Goal: Task Accomplishment & Management: Manage account settings

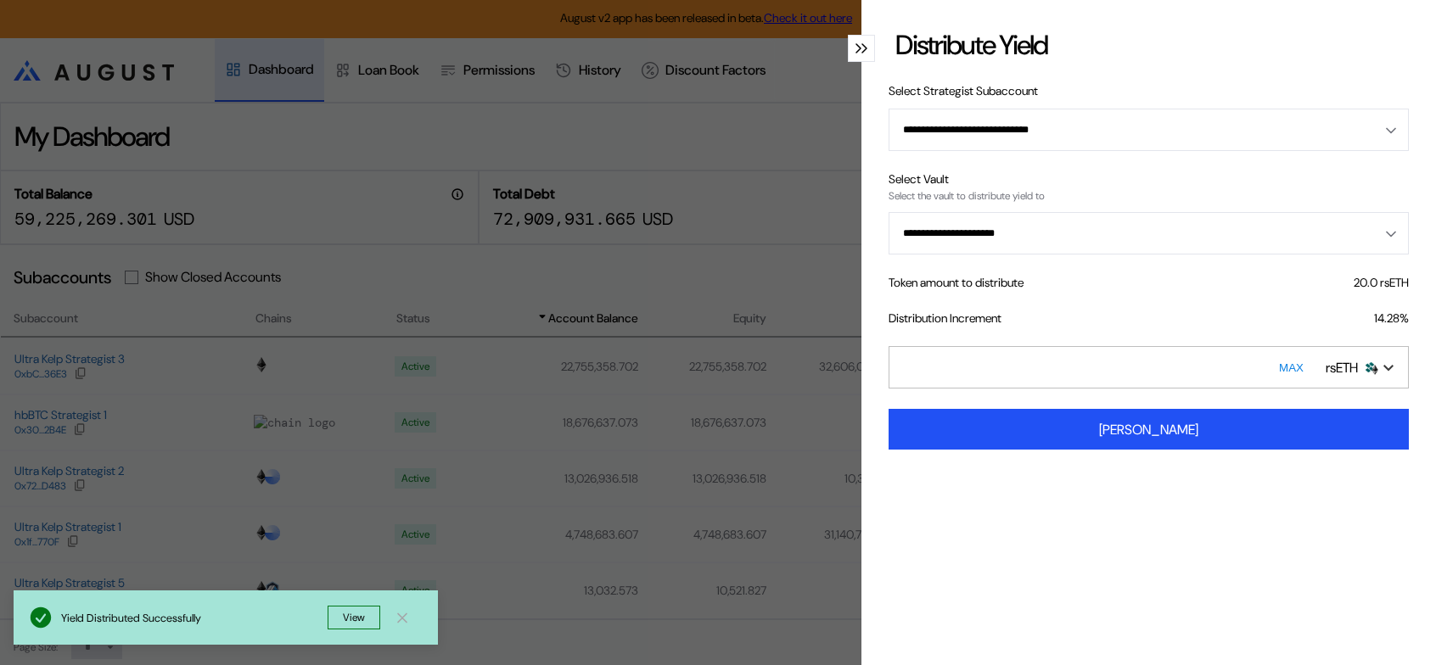
click at [856, 53] on icon "modal" at bounding box center [859, 48] width 6 height 10
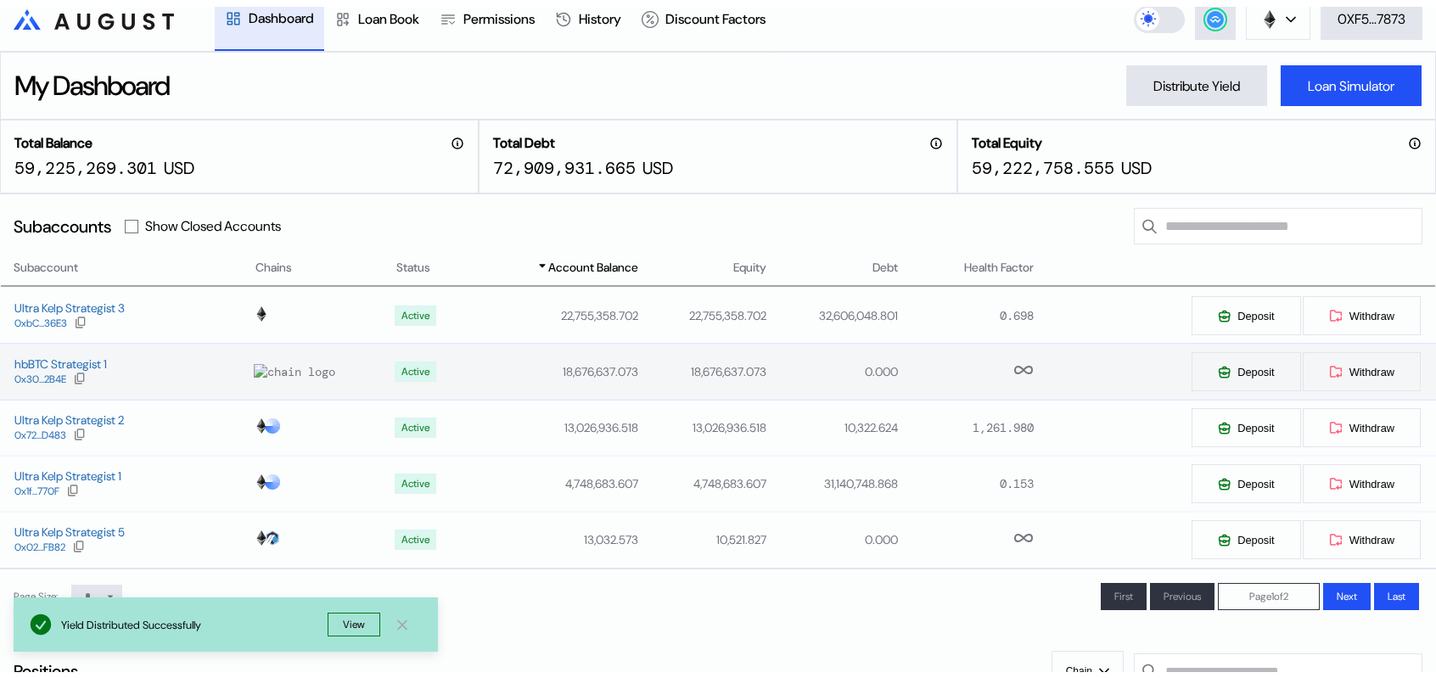
scroll to position [85, 0]
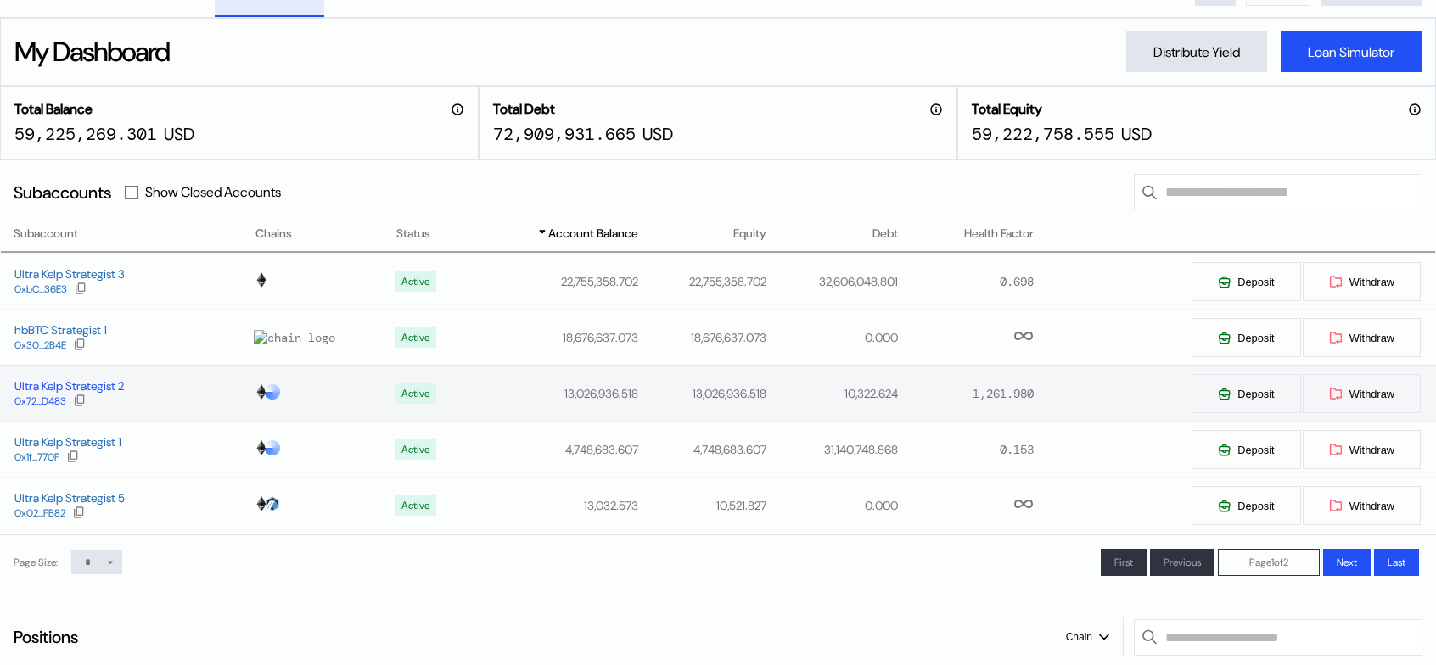
click at [100, 394] on div "Ultra Kelp Strategist 2" at bounding box center [68, 386] width 109 height 15
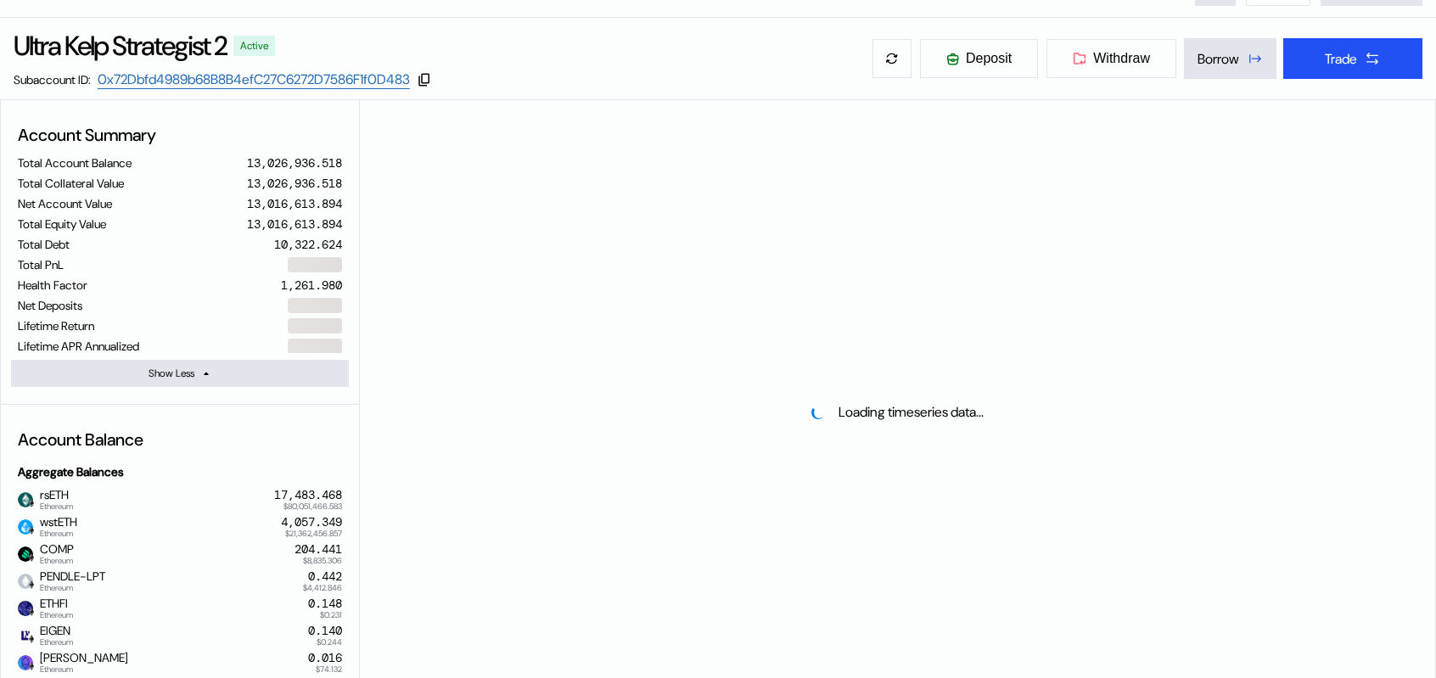
select select "*"
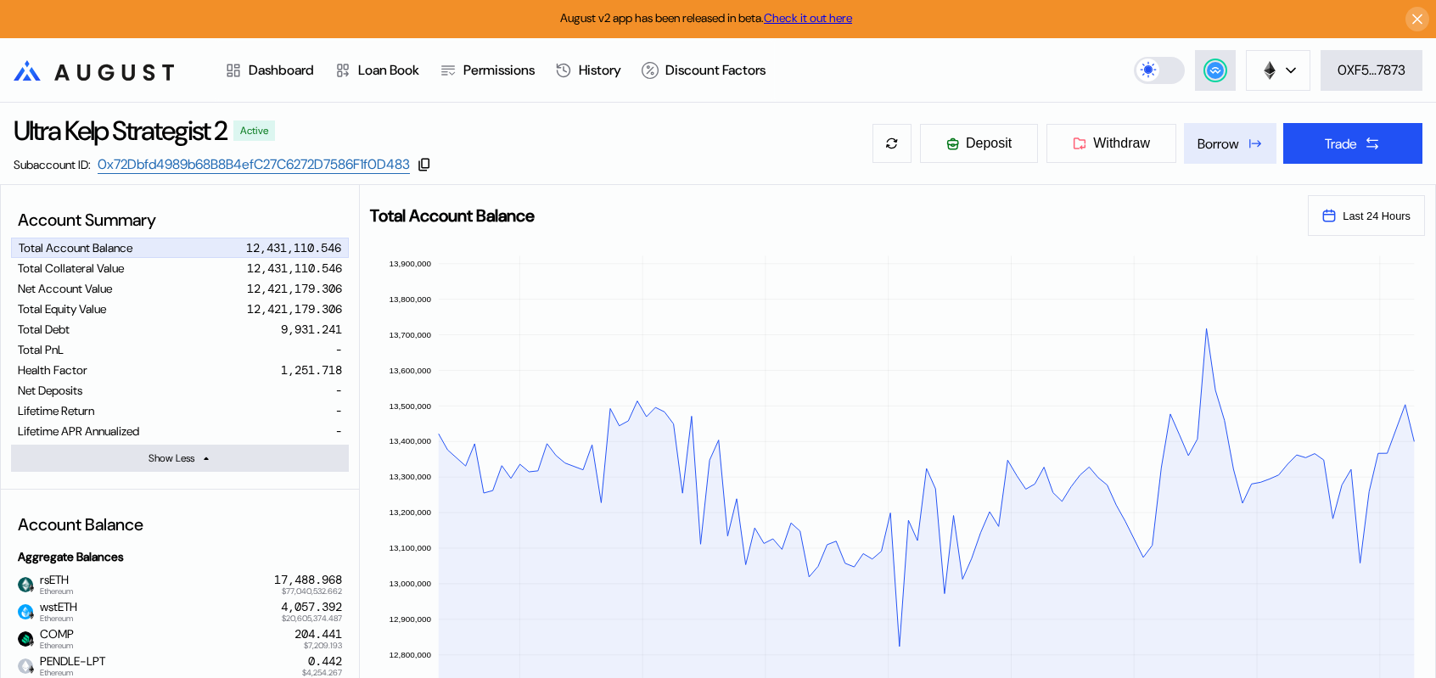
click at [1214, 153] on div "Borrow" at bounding box center [1219, 144] width 42 height 18
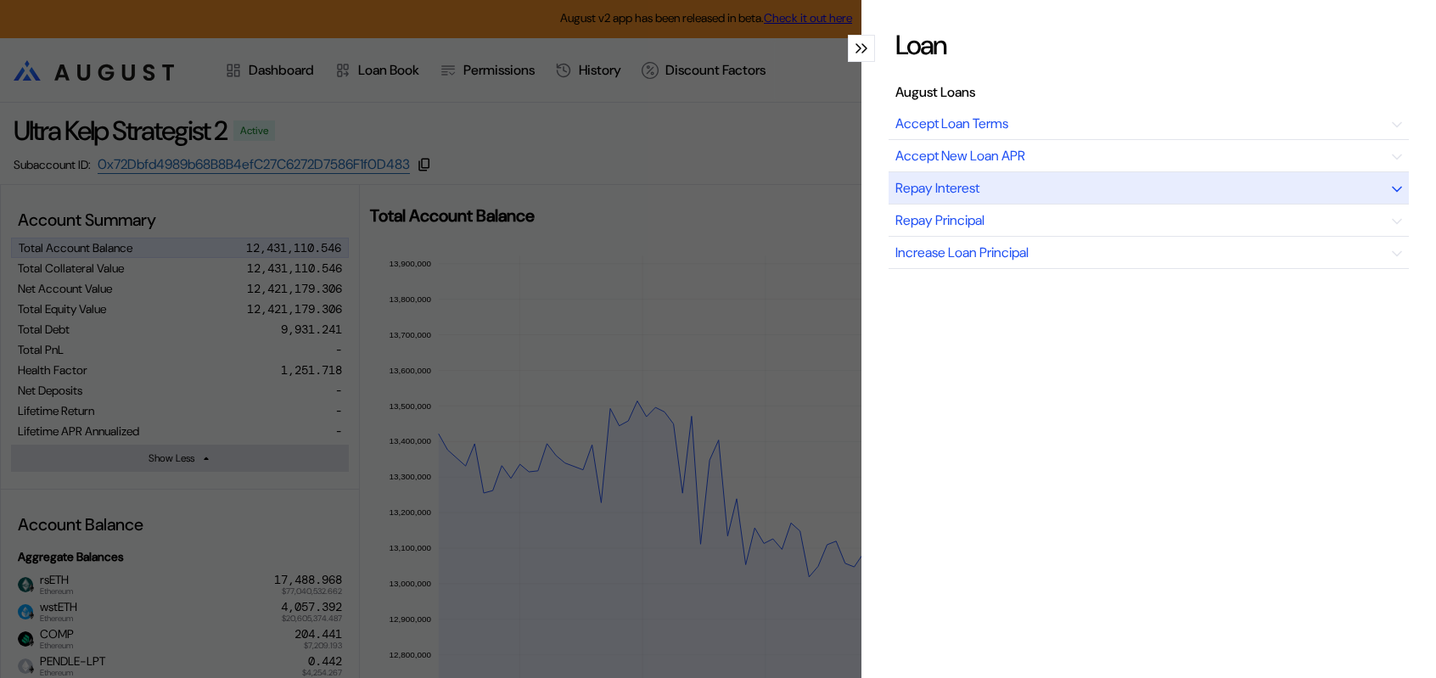
click at [1176, 205] on div "Repay Interest" at bounding box center [1149, 188] width 520 height 32
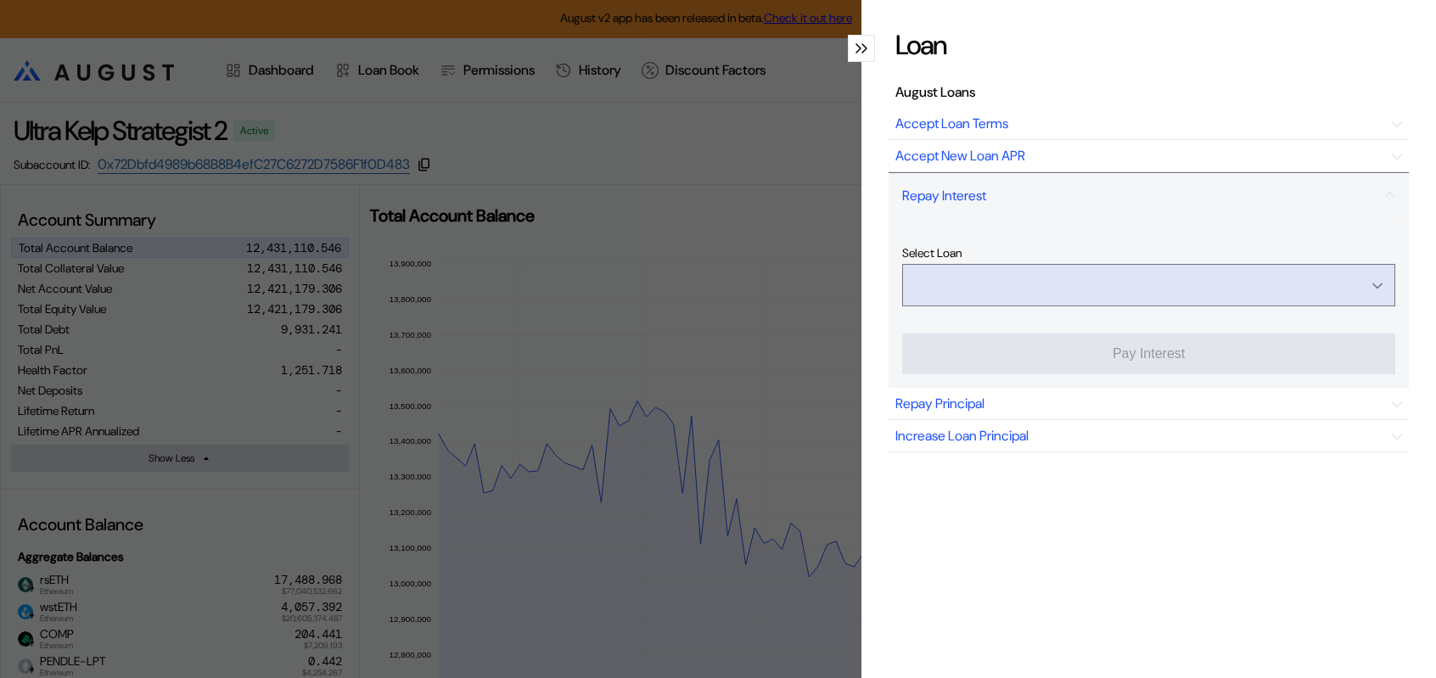
click at [1166, 306] on input "Open menu" at bounding box center [1139, 285] width 449 height 41
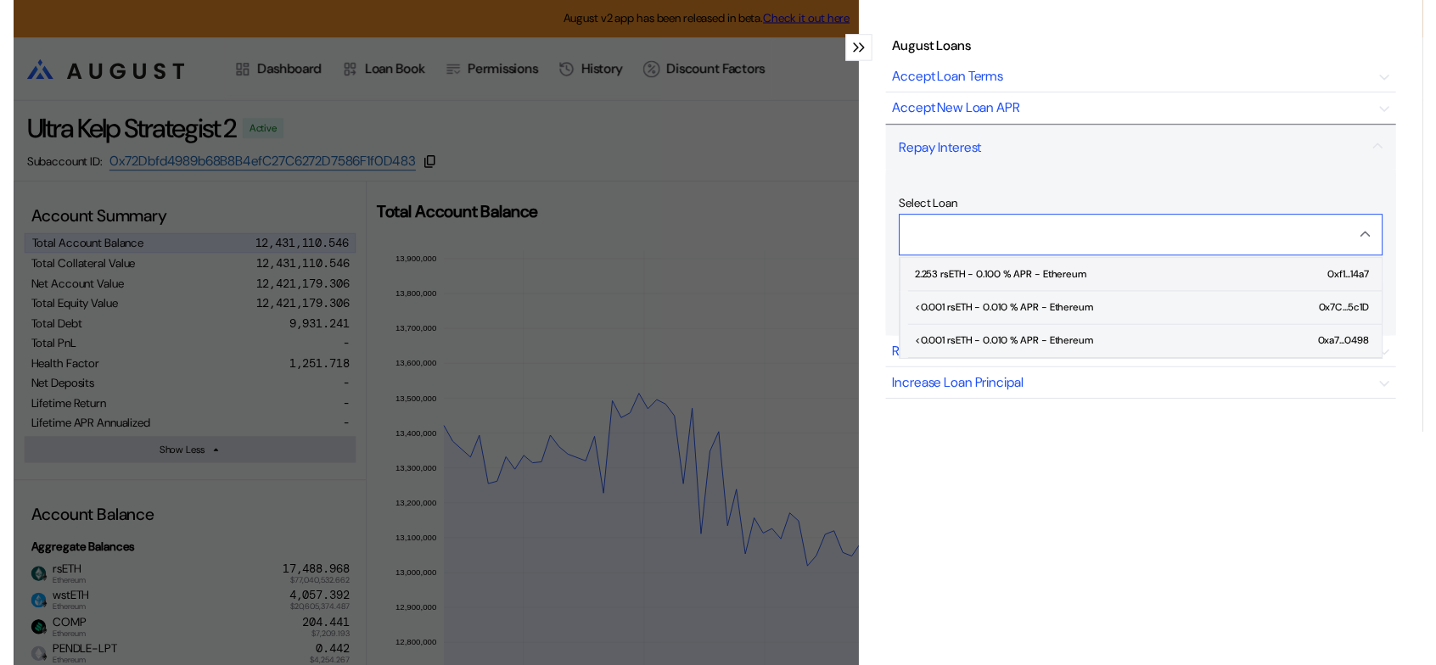
scroll to position [164, 0]
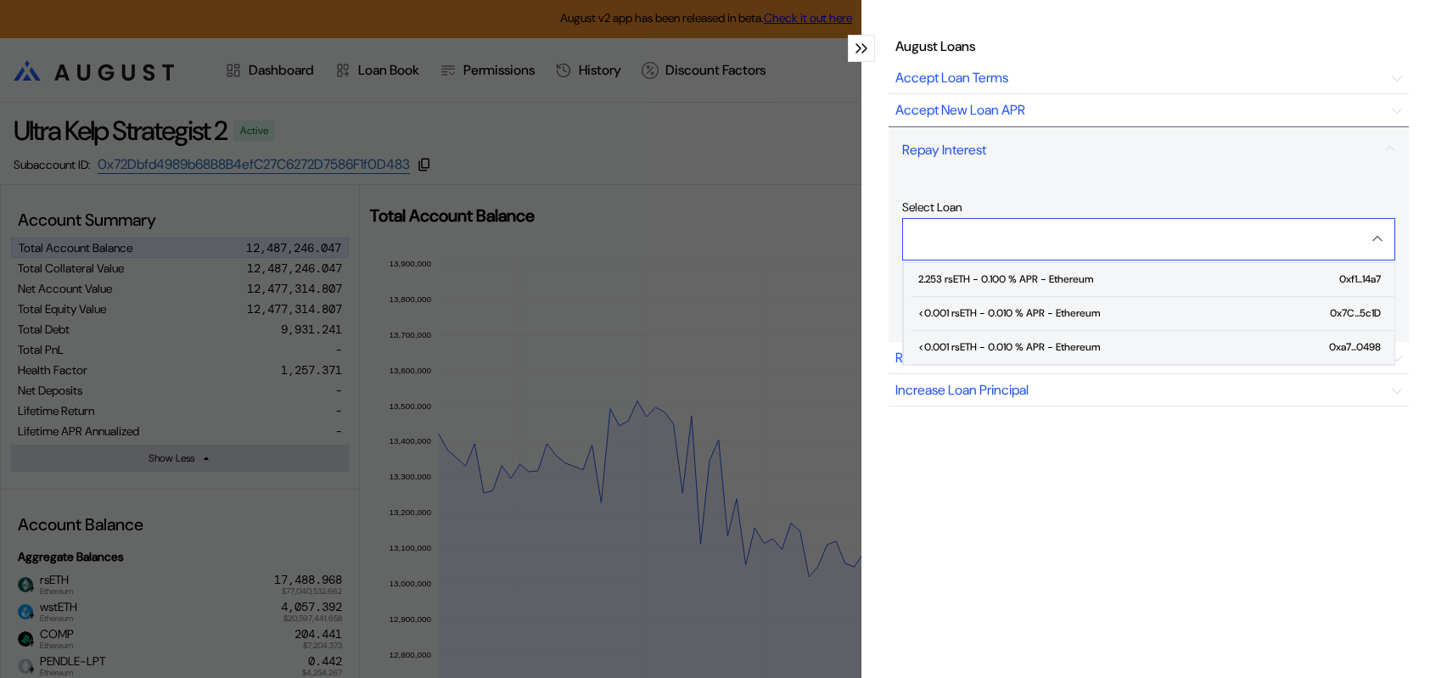
type input "**********"
click at [856, 53] on icon "modal" at bounding box center [859, 48] width 6 height 10
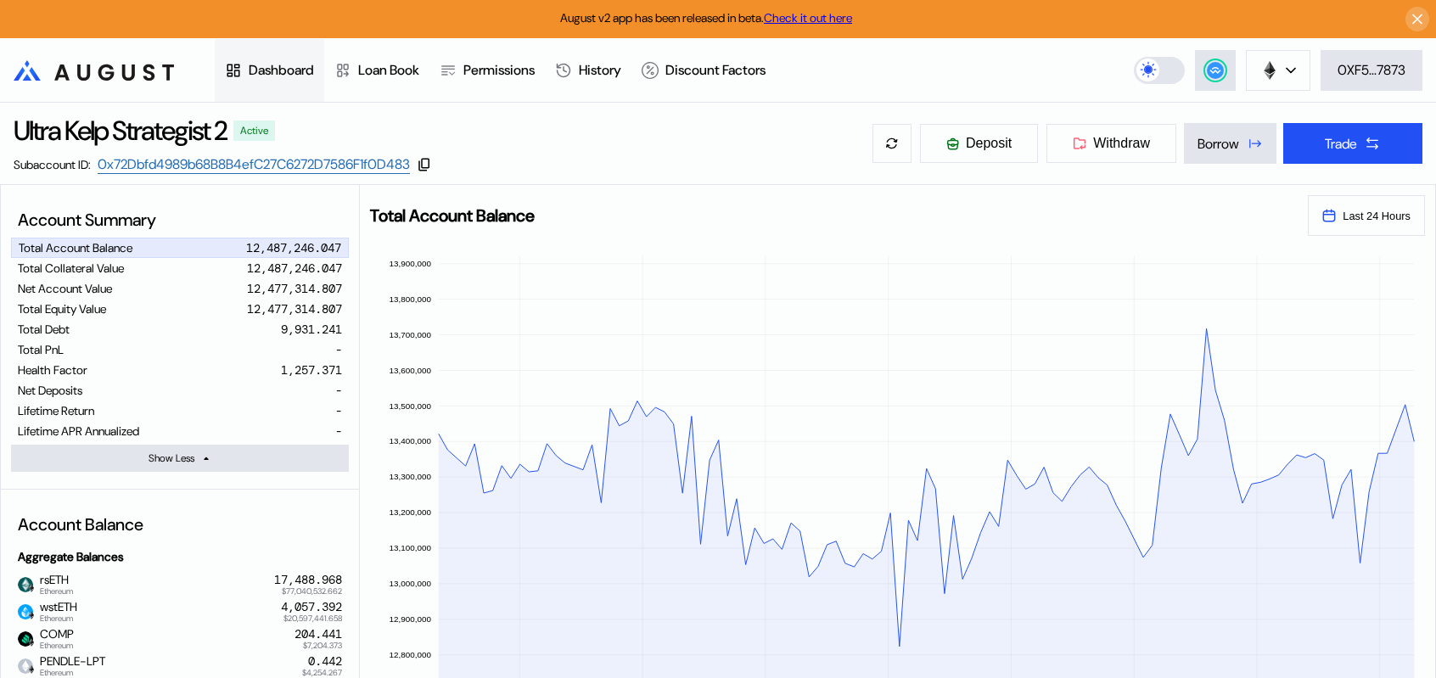
click at [305, 73] on div "Dashboard" at bounding box center [281, 70] width 65 height 18
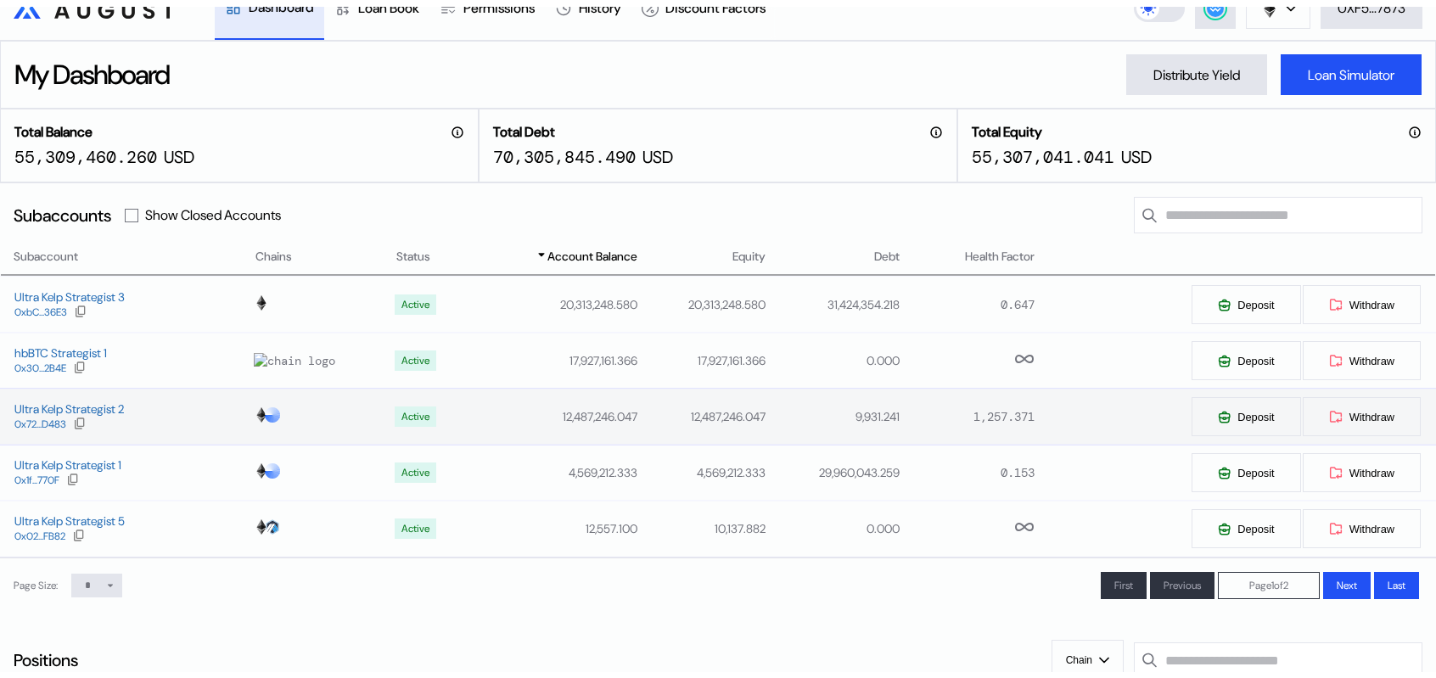
scroll to position [85, 0]
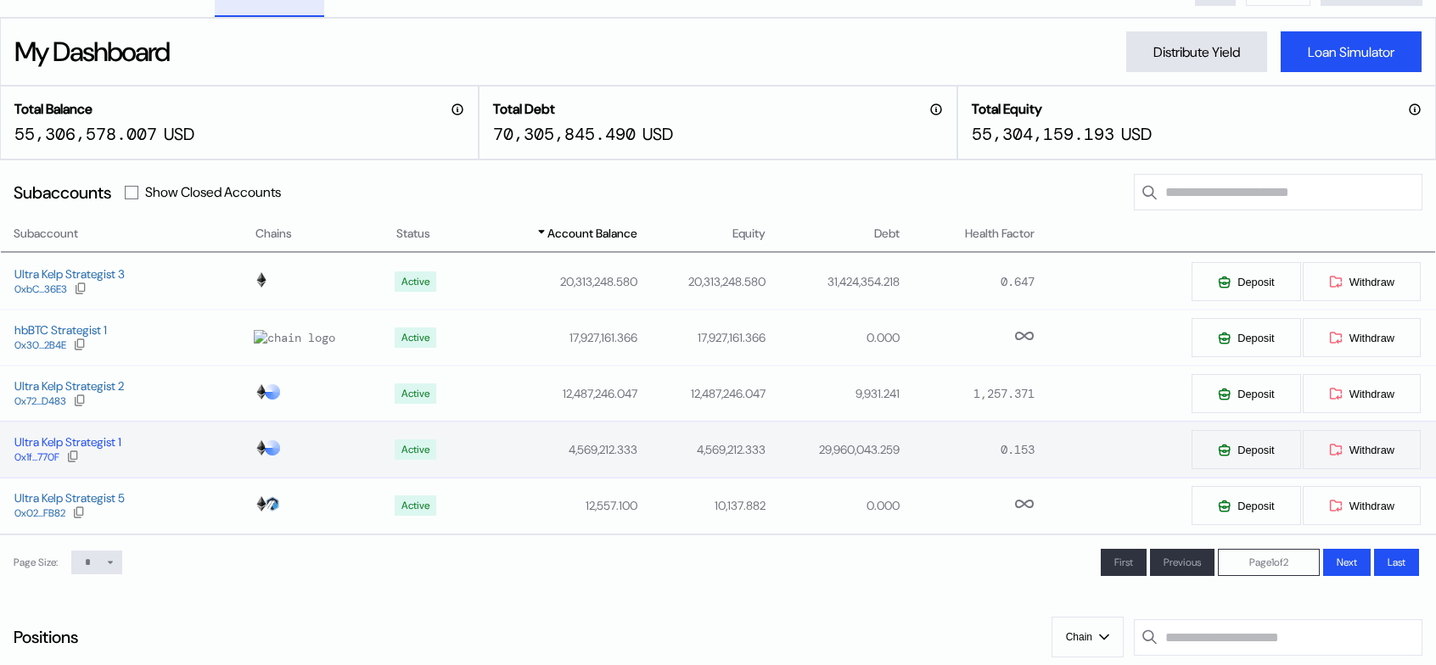
click at [89, 450] on div "Ultra Kelp Strategist 1" at bounding box center [67, 442] width 107 height 15
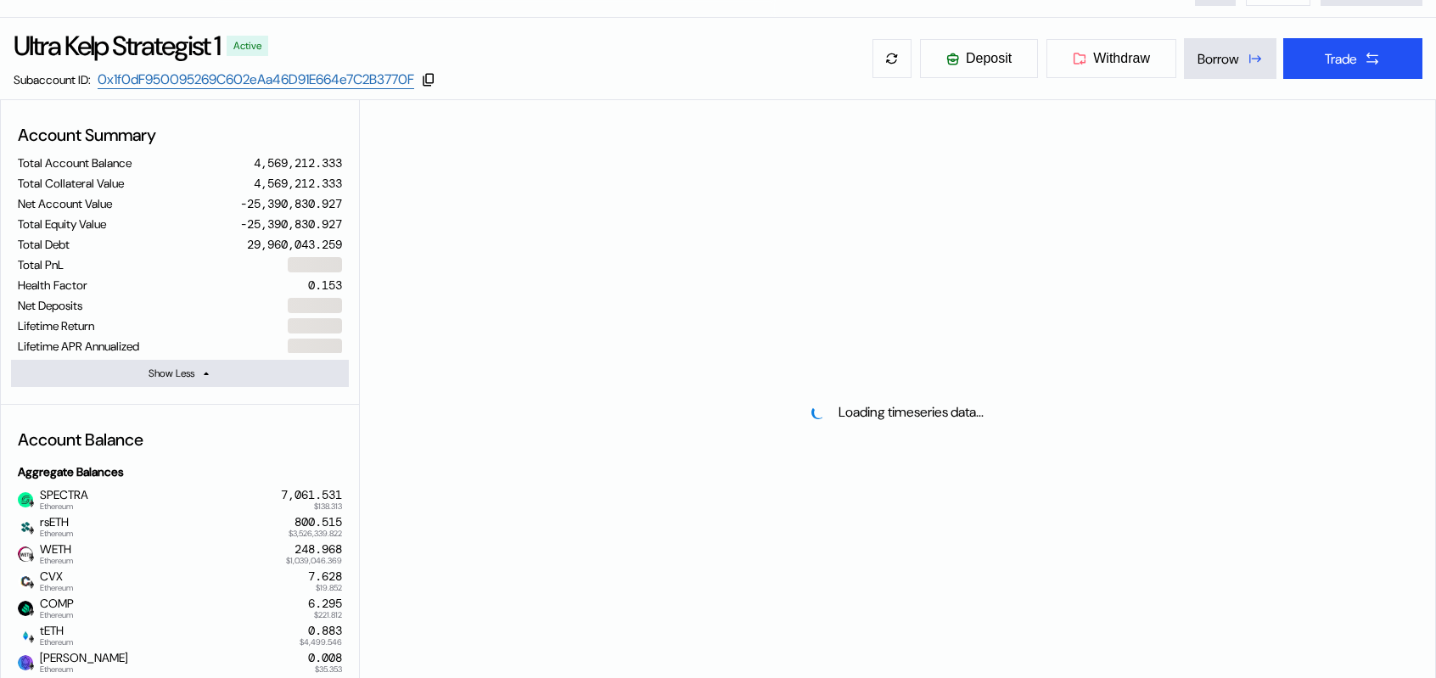
select select "*"
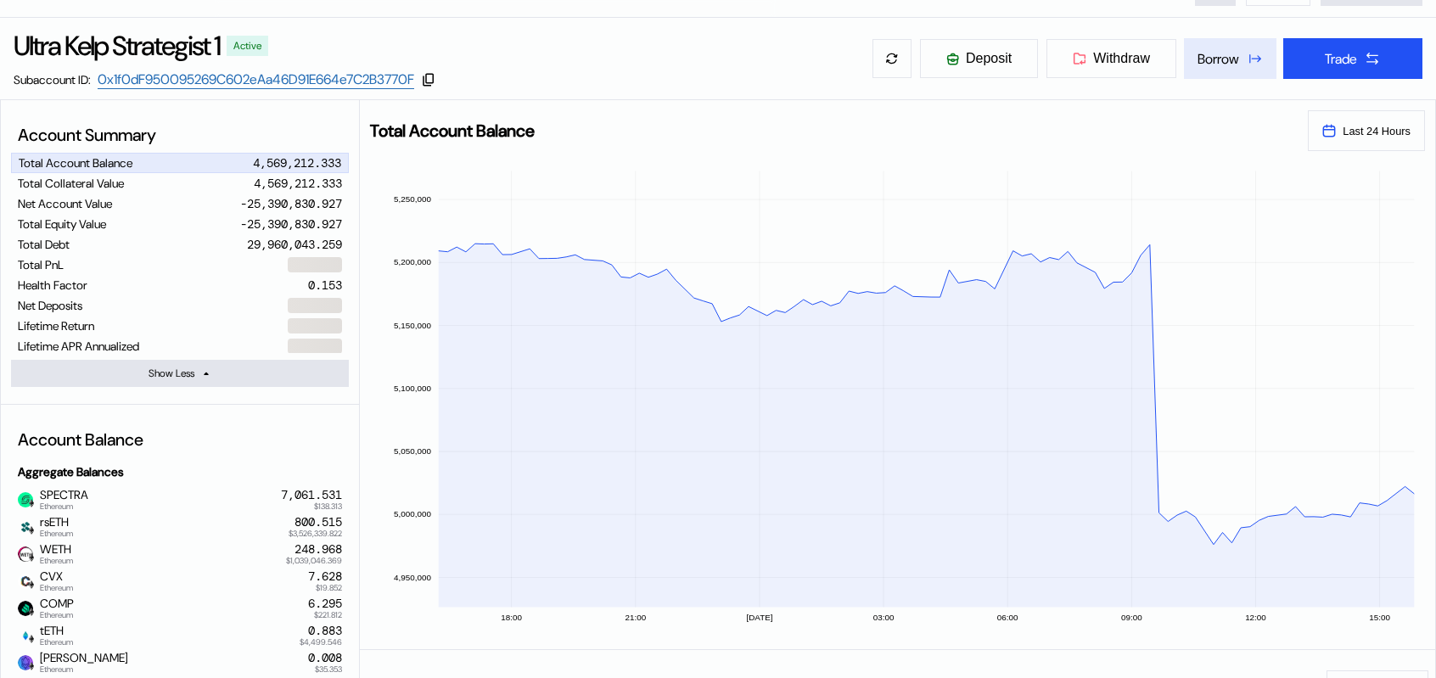
click at [1214, 68] on div "Borrow" at bounding box center [1219, 59] width 42 height 18
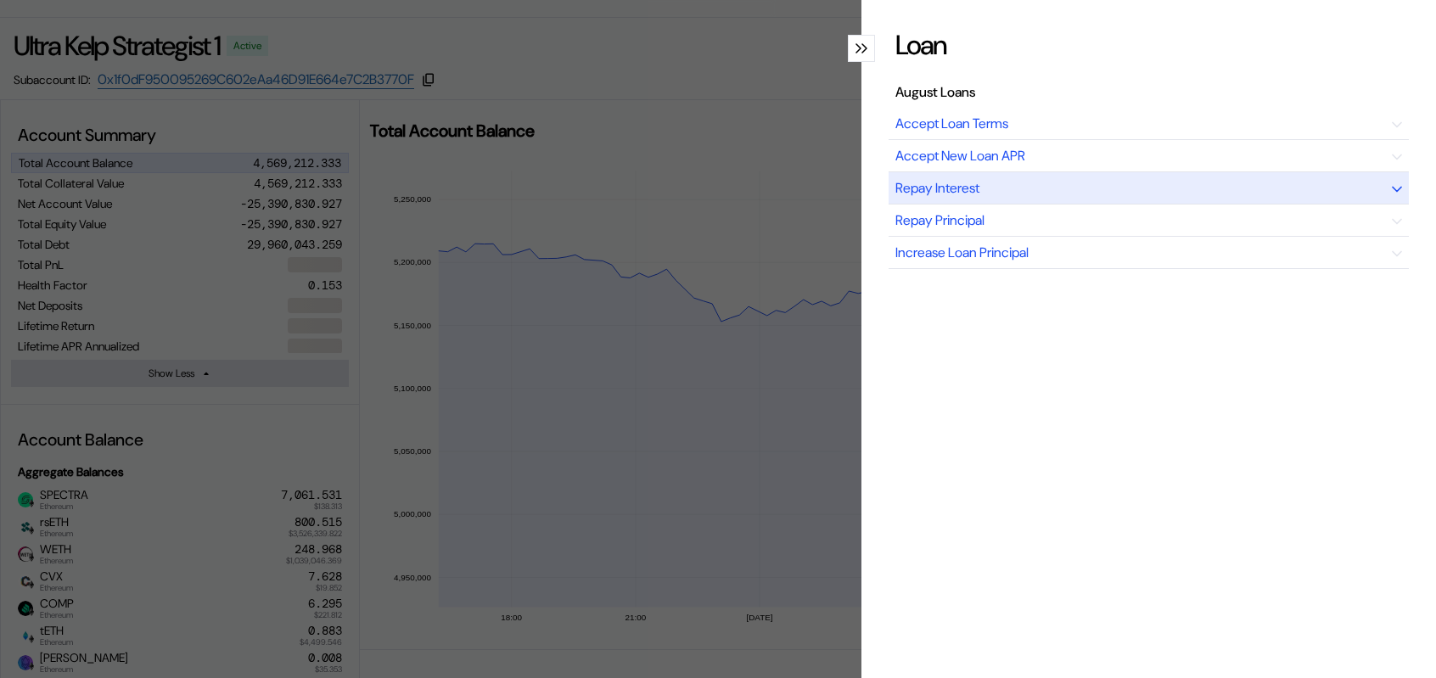
click at [949, 197] on div "Repay Interest" at bounding box center [937, 188] width 84 height 18
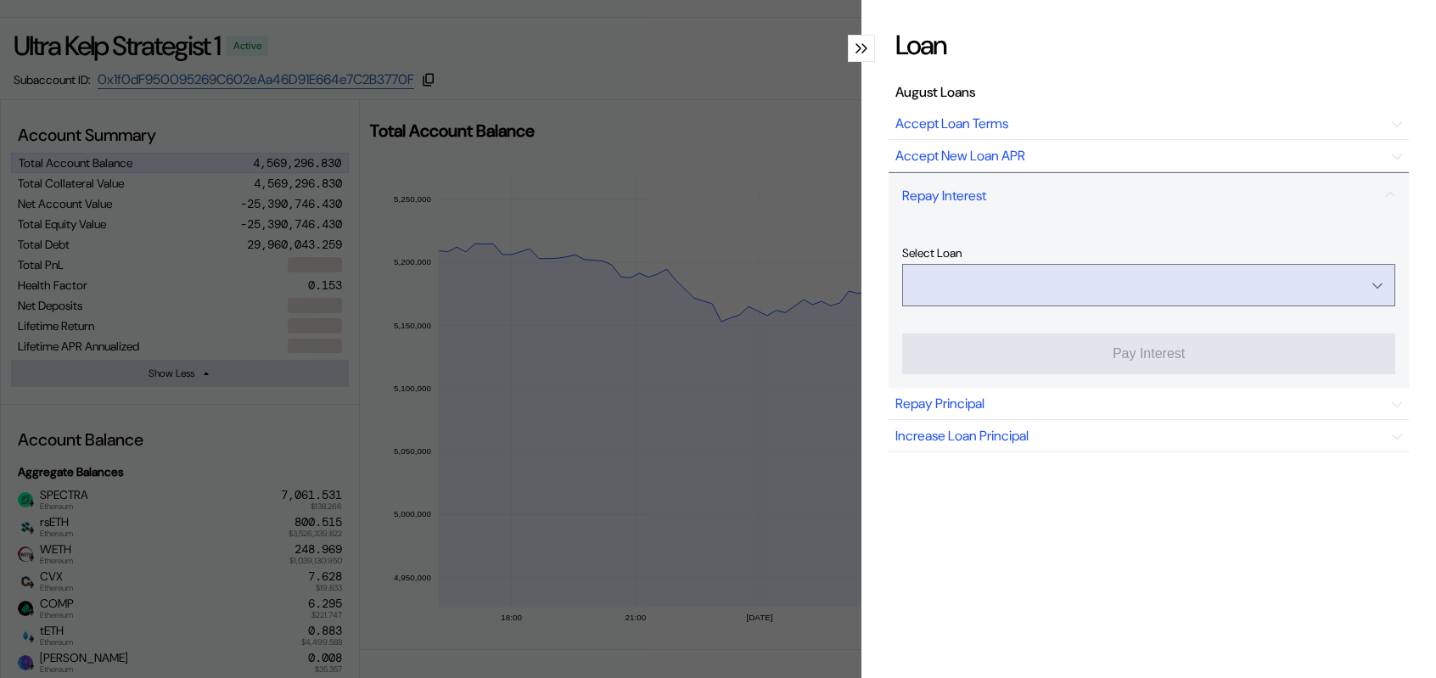
click at [1093, 306] on input "Open menu" at bounding box center [1139, 285] width 449 height 41
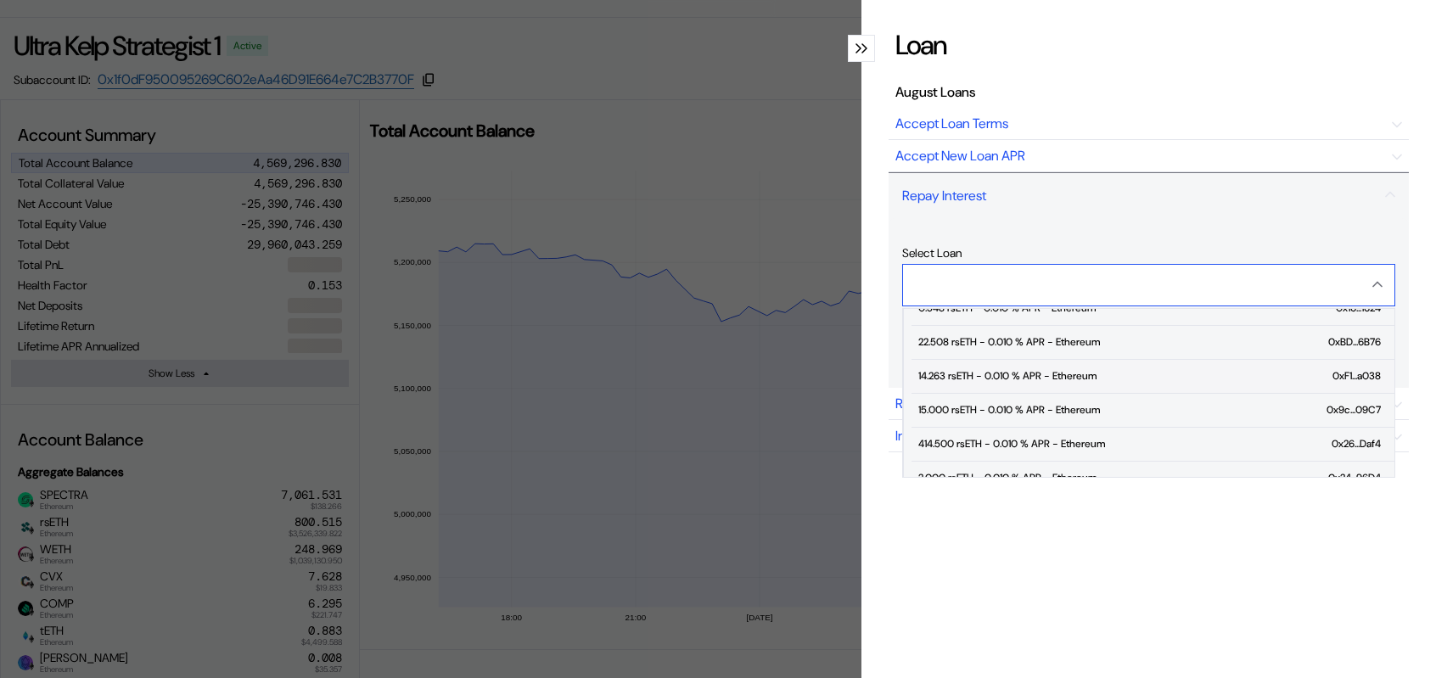
scroll to position [170, 0]
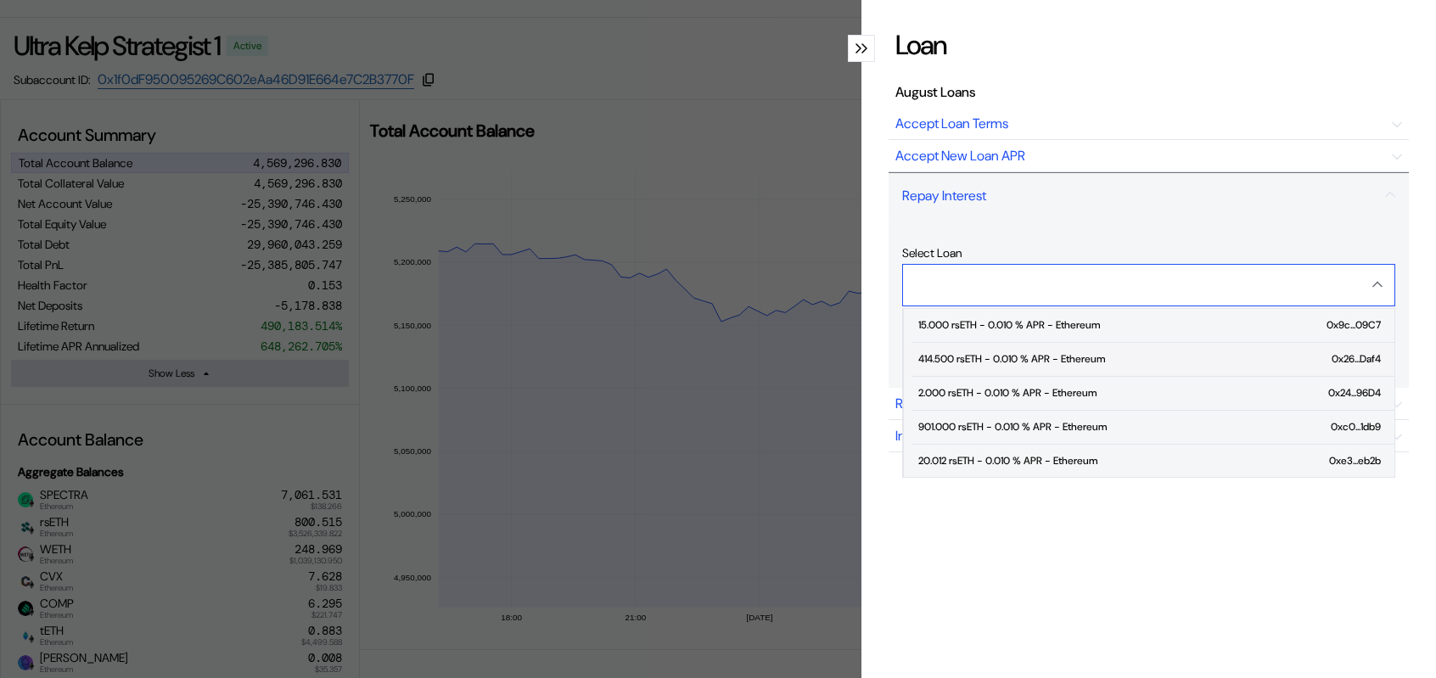
click at [962, 365] on div "414.500 rsETH - 0.010 % APR - Ethereum" at bounding box center [1011, 359] width 187 height 12
type input "**********"
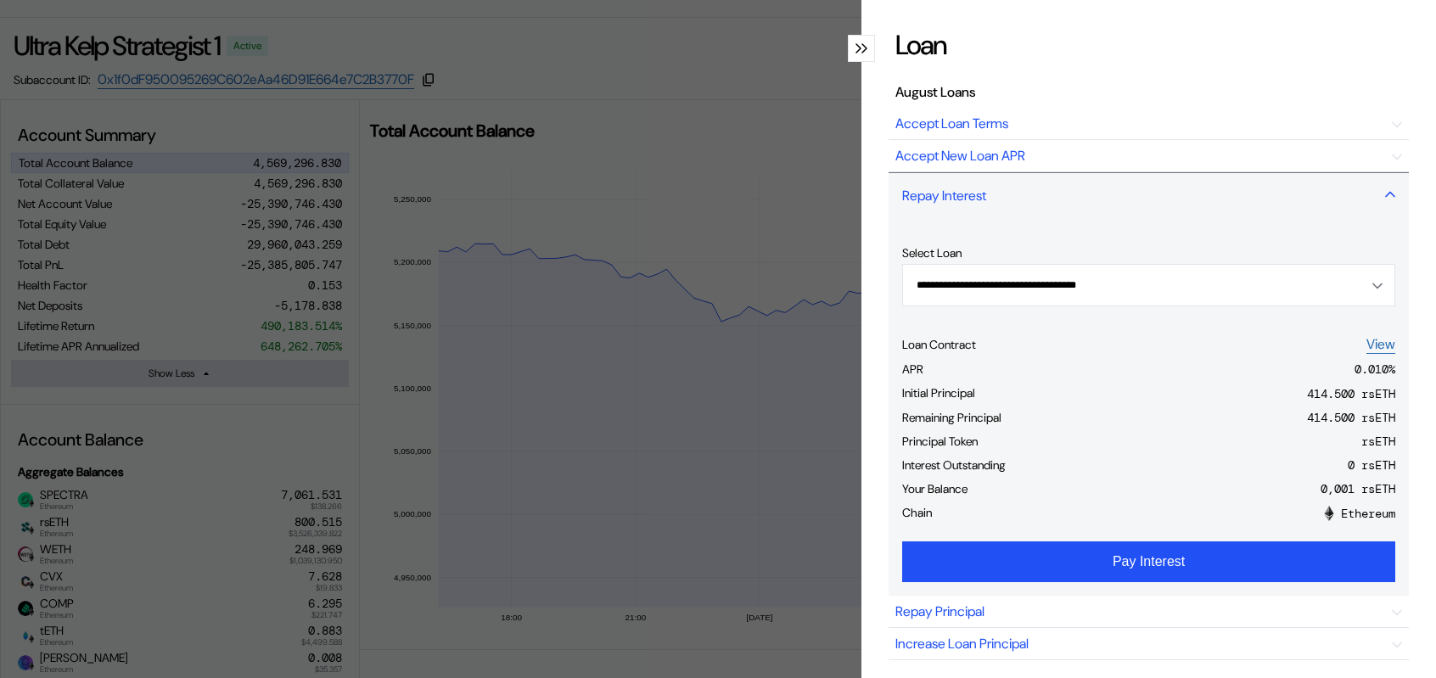
click at [1386, 197] on icon "modal" at bounding box center [1390, 195] width 8 height 4
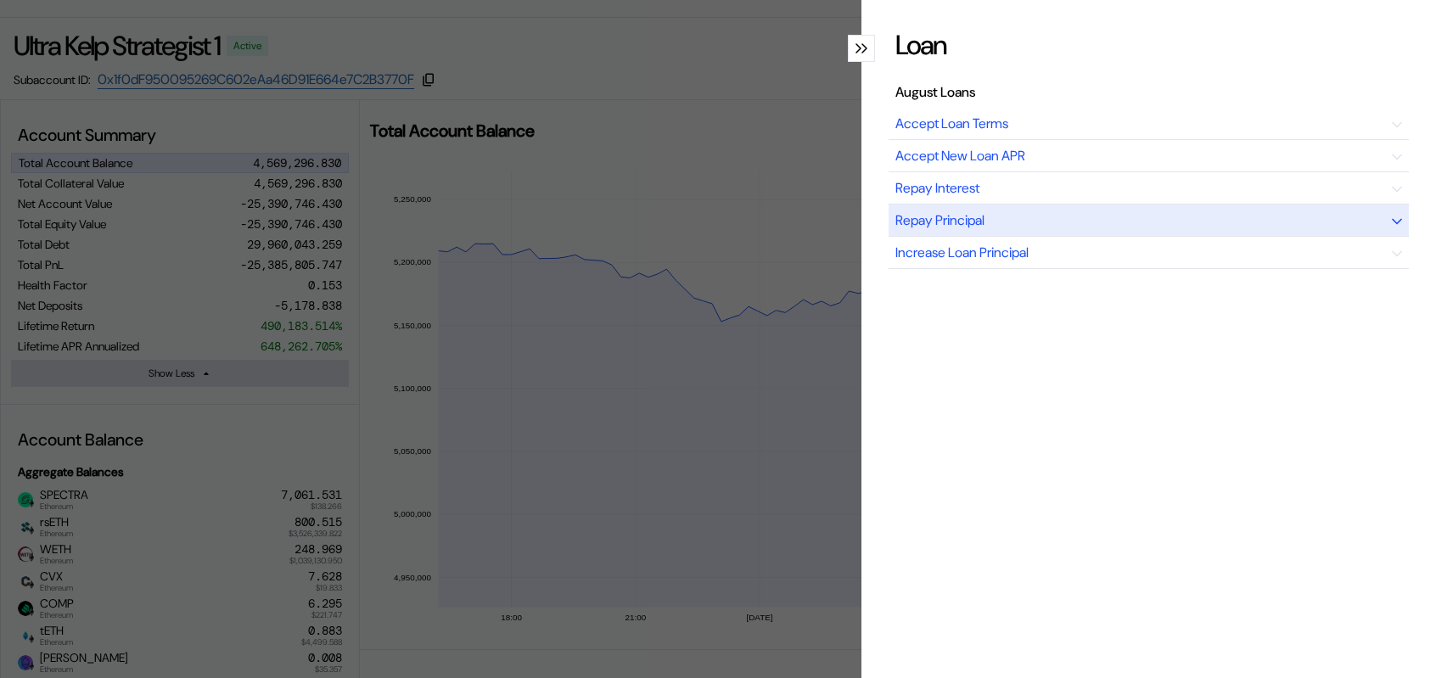
click at [929, 229] on div "Repay Principal" at bounding box center [939, 220] width 89 height 18
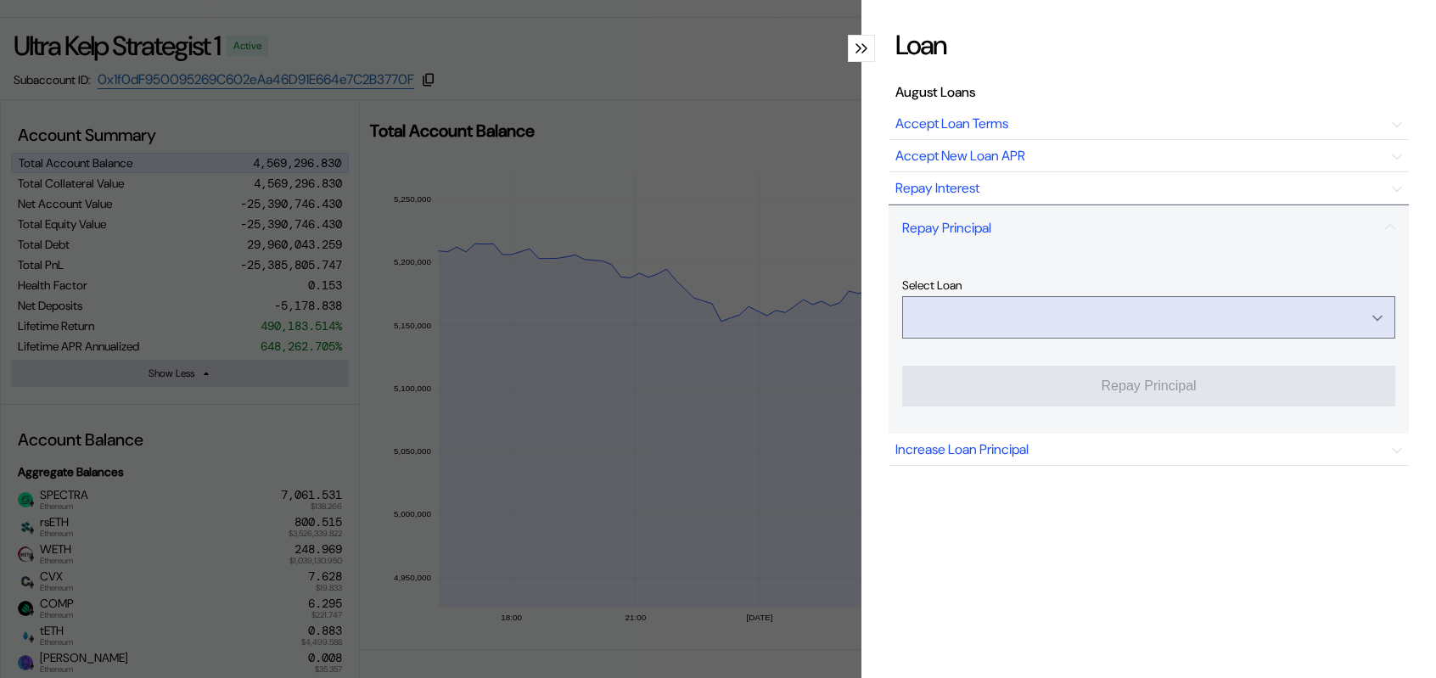
click at [986, 338] on input "Open menu" at bounding box center [1139, 317] width 449 height 41
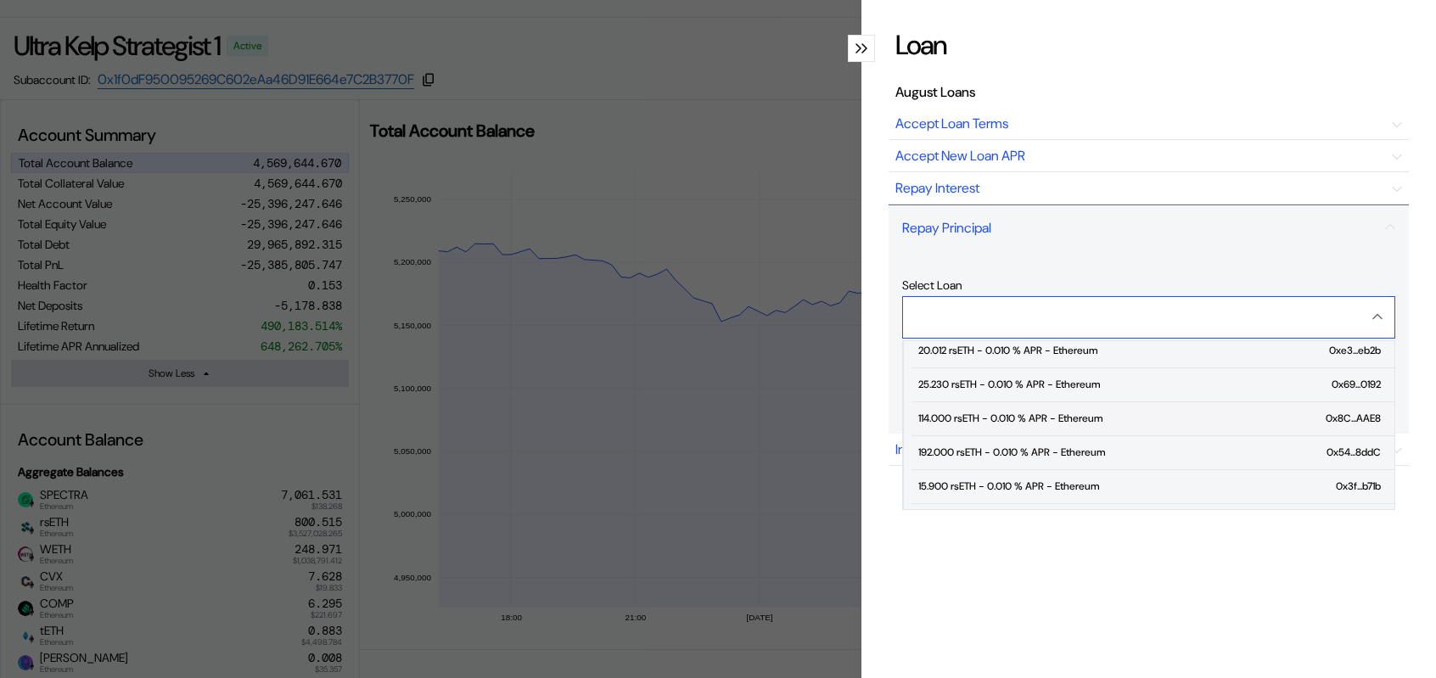
scroll to position [340, 0]
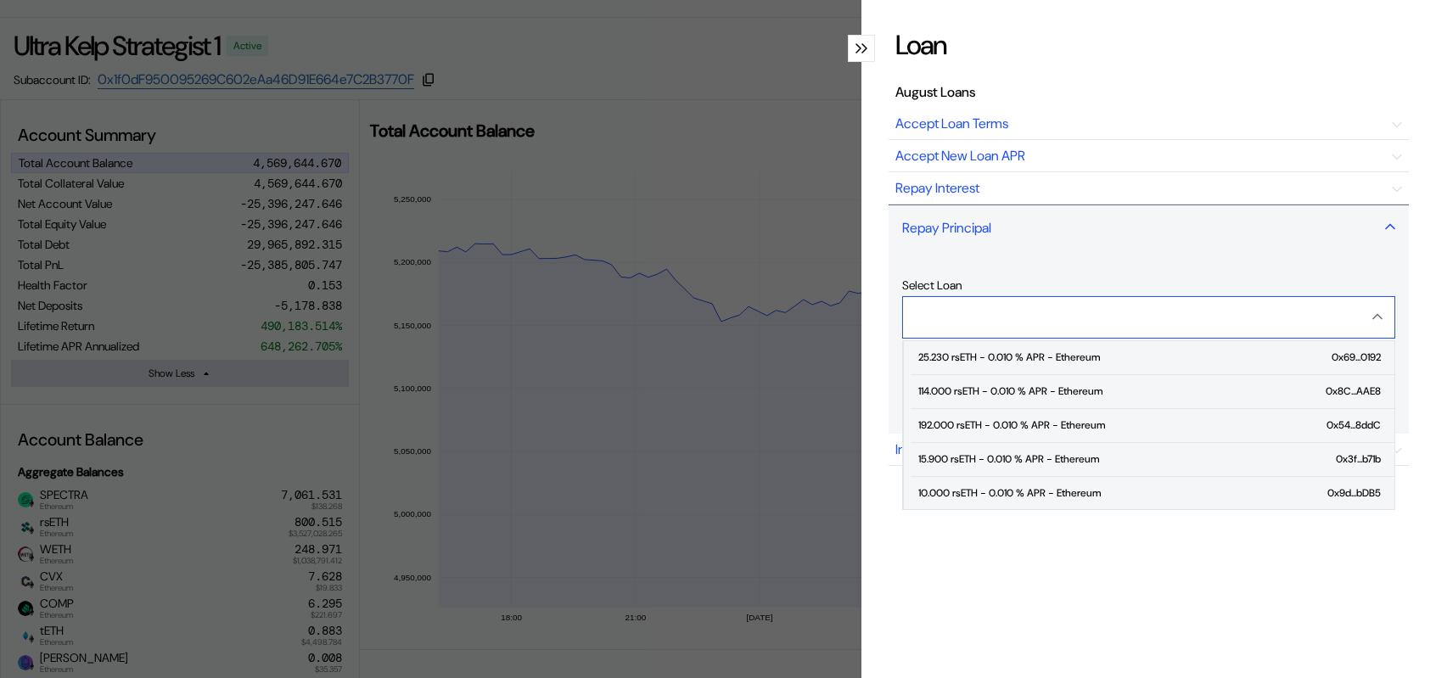
type input "**********"
click at [985, 250] on div "Repay Principal" at bounding box center [1149, 228] width 520 height 46
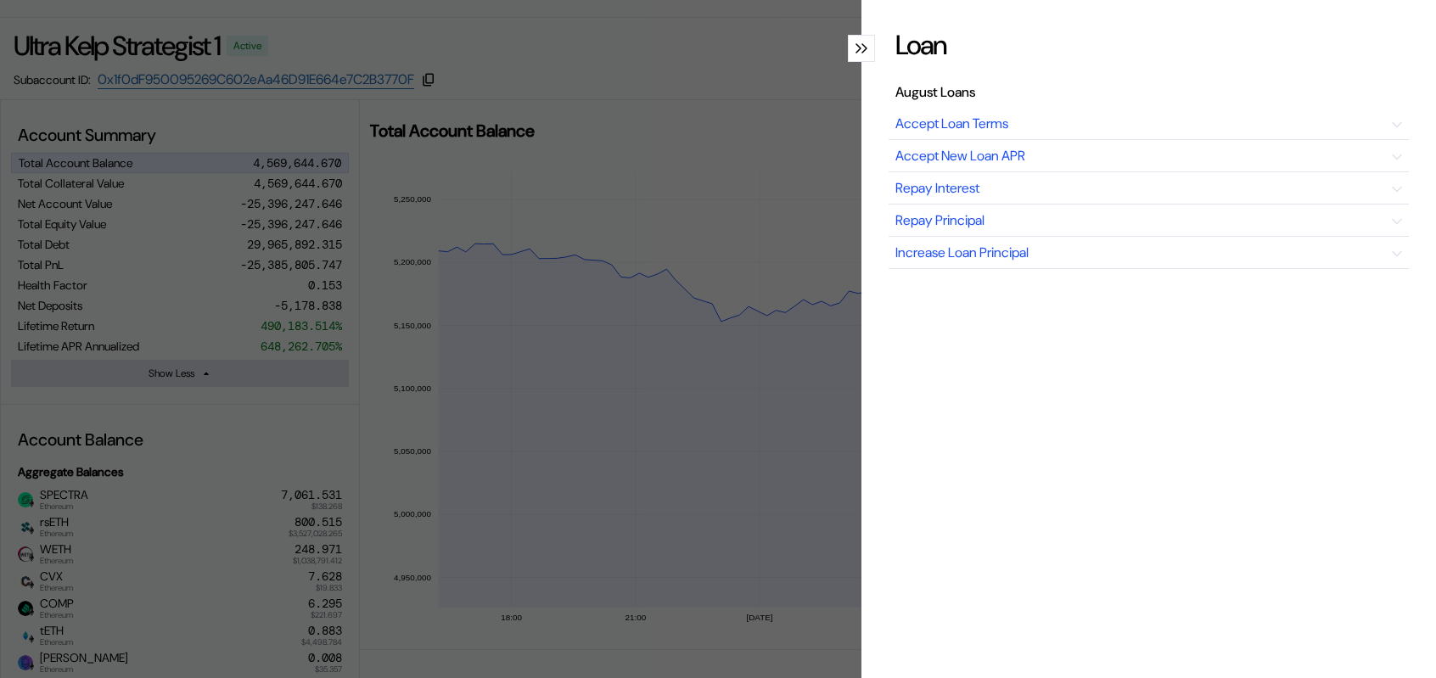
click at [862, 53] on icon "modal" at bounding box center [865, 48] width 6 height 10
